Goal: Task Accomplishment & Management: Use online tool/utility

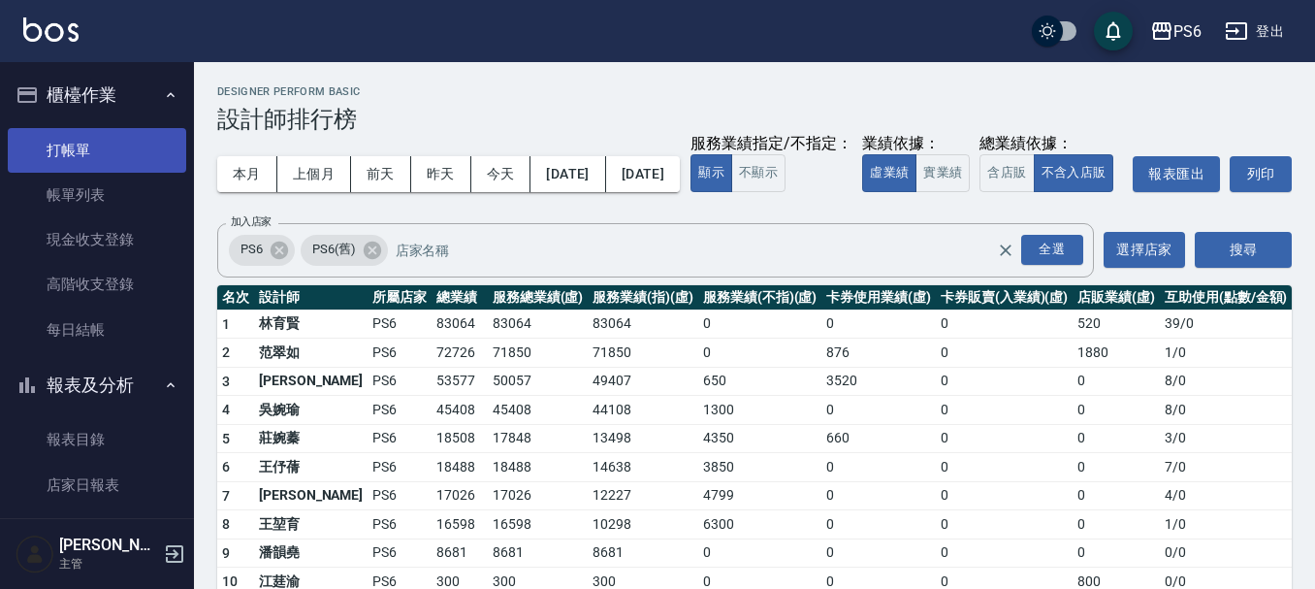
click at [81, 152] on link "打帳單" at bounding box center [97, 150] width 178 height 45
